Goal: Communication & Community: Answer question/provide support

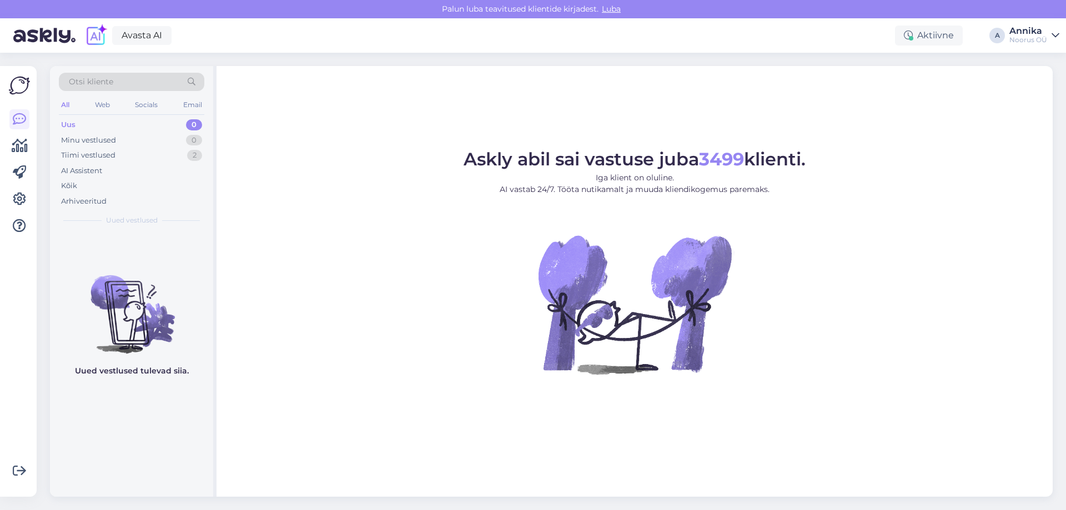
click at [28, 468] on link at bounding box center [19, 471] width 20 height 20
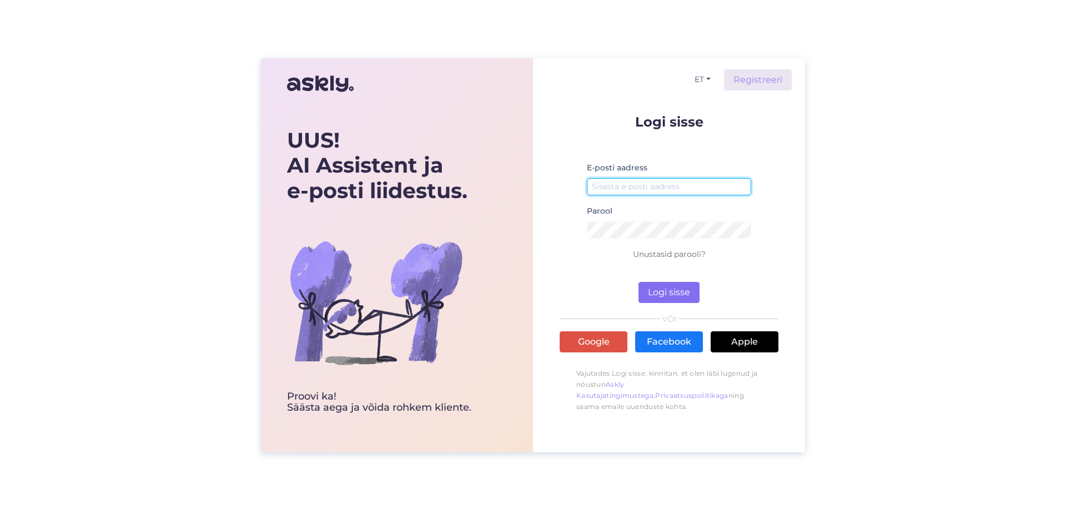
type input "[PERSON_NAME][EMAIL_ADDRESS][DOMAIN_NAME]"
click at [677, 285] on button "Logi sisse" at bounding box center [668, 292] width 61 height 21
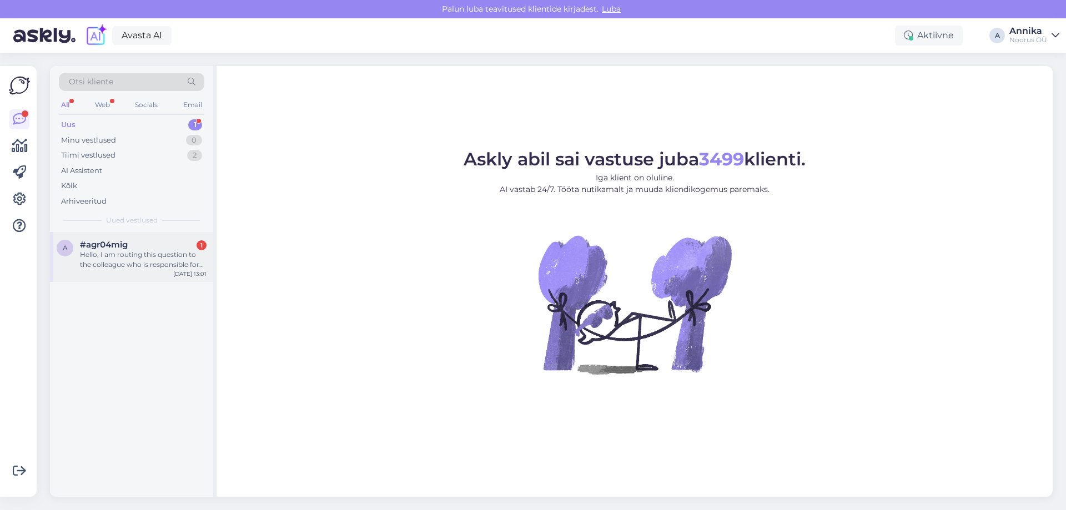
click at [89, 264] on div "Hello, I am routing this question to the colleague who is responsible for this …" at bounding box center [143, 260] width 127 height 20
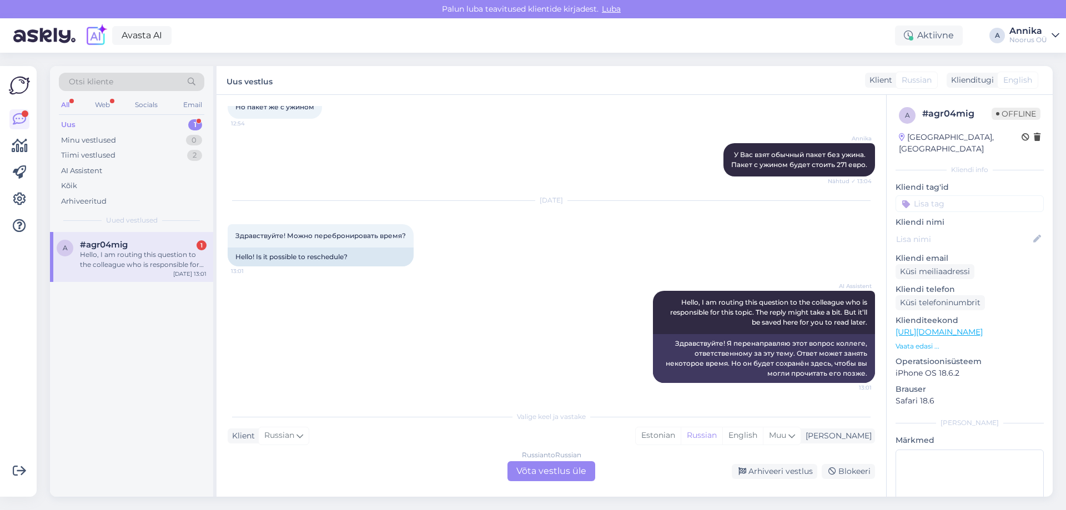
scroll to position [880, 0]
click at [537, 462] on div "Russian to Russian Võta vestlus üle" at bounding box center [551, 471] width 88 height 20
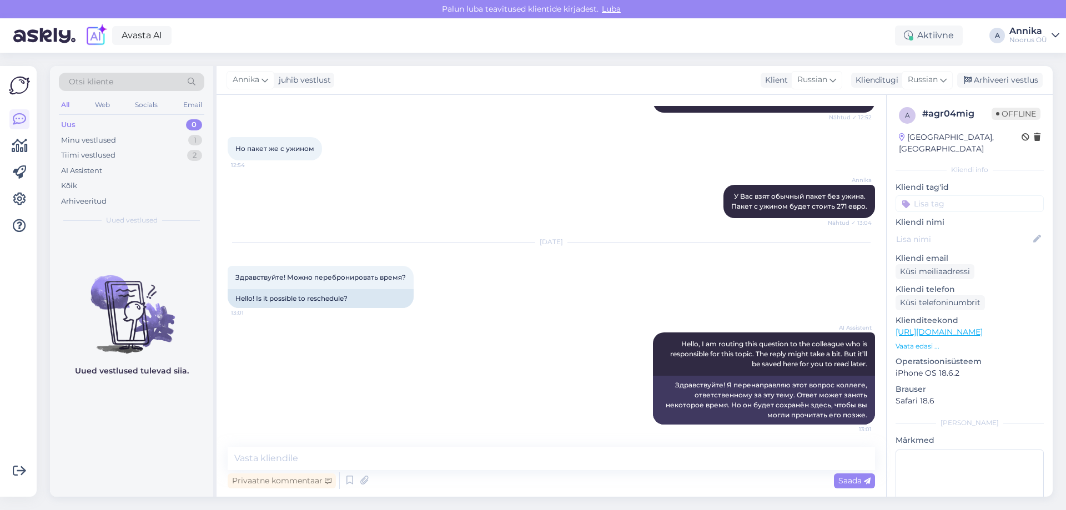
scroll to position [838, 0]
click at [375, 463] on textarea at bounding box center [551, 458] width 647 height 23
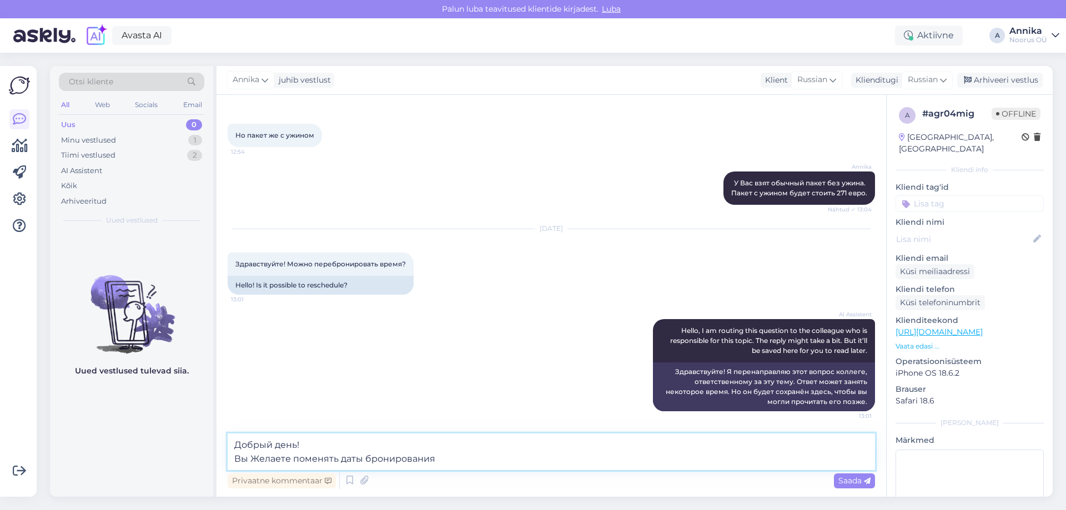
type textarea "Добрый день! Вы Желаете поменять даты бронирования?"
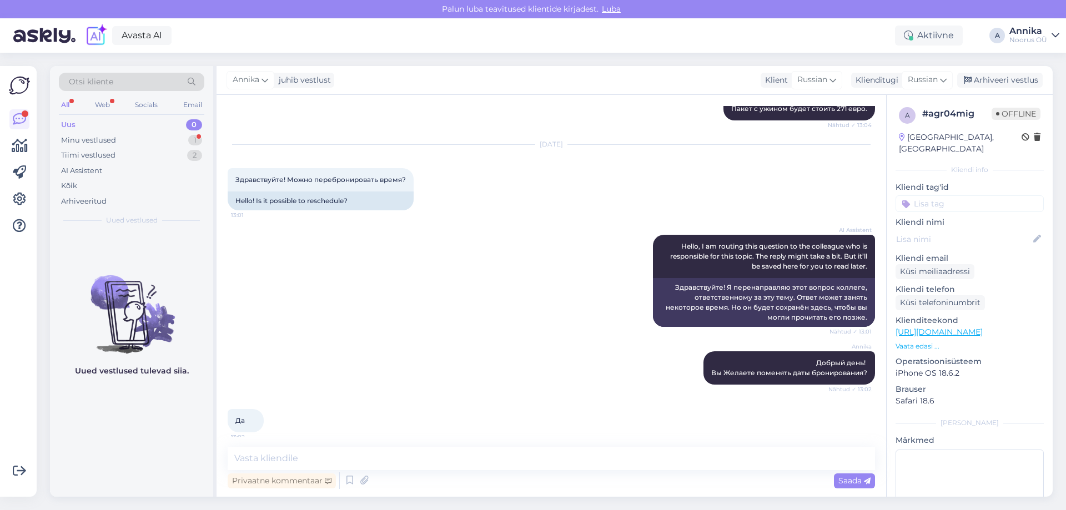
scroll to position [1087, 0]
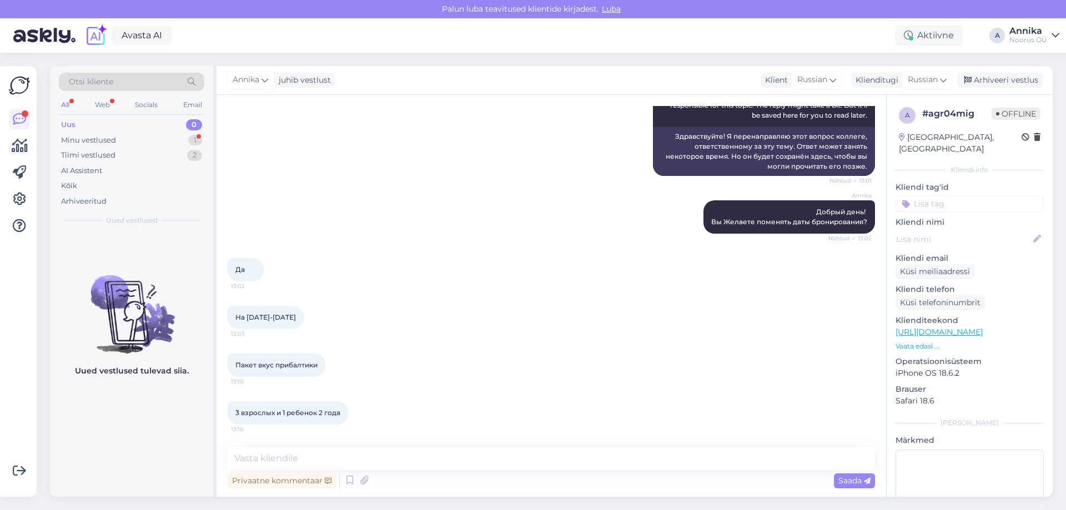
click at [155, 132] on div "Uus 0" at bounding box center [131, 125] width 145 height 16
click at [264, 454] on textarea at bounding box center [551, 458] width 647 height 23
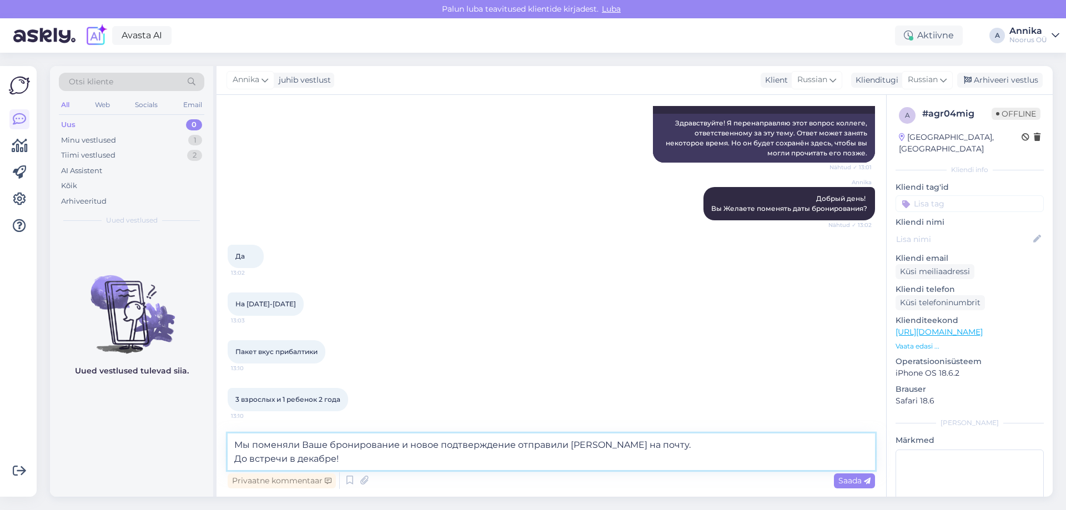
type textarea "Мы поменяли Ваше бронирование и новое подтверждение отправили Вам на почту. До …"
click at [334, 466] on textarea "Мы поменяли Ваше бронирование и новое подтверждение отправили Вам на почту. До …" at bounding box center [551, 451] width 647 height 37
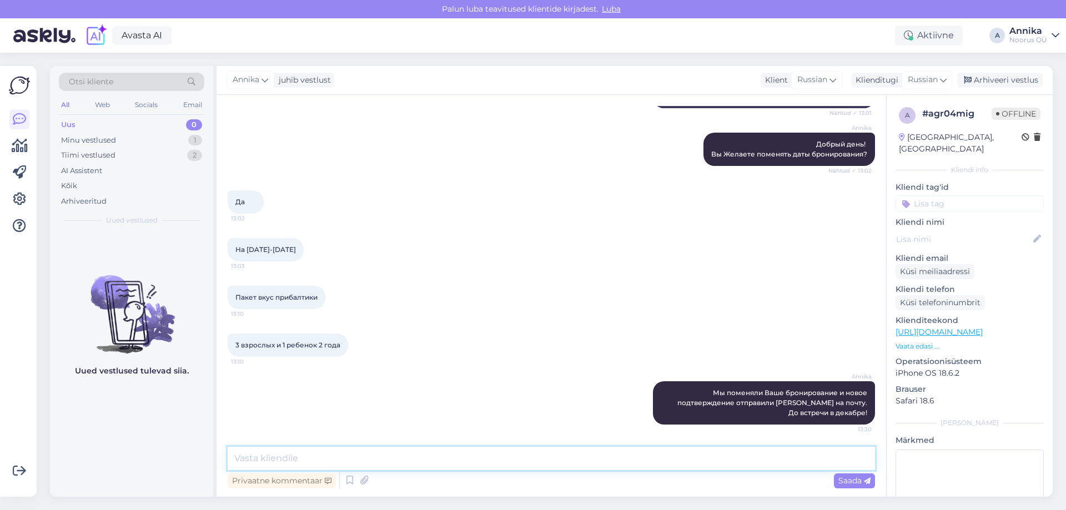
scroll to position [1154, 0]
click at [553, 293] on div "Пакет вкус прибалтики 13:10" at bounding box center [551, 298] width 647 height 48
click at [983, 80] on div "Arhiveeri vestlus" at bounding box center [999, 80] width 85 height 15
